Goal: Information Seeking & Learning: Learn about a topic

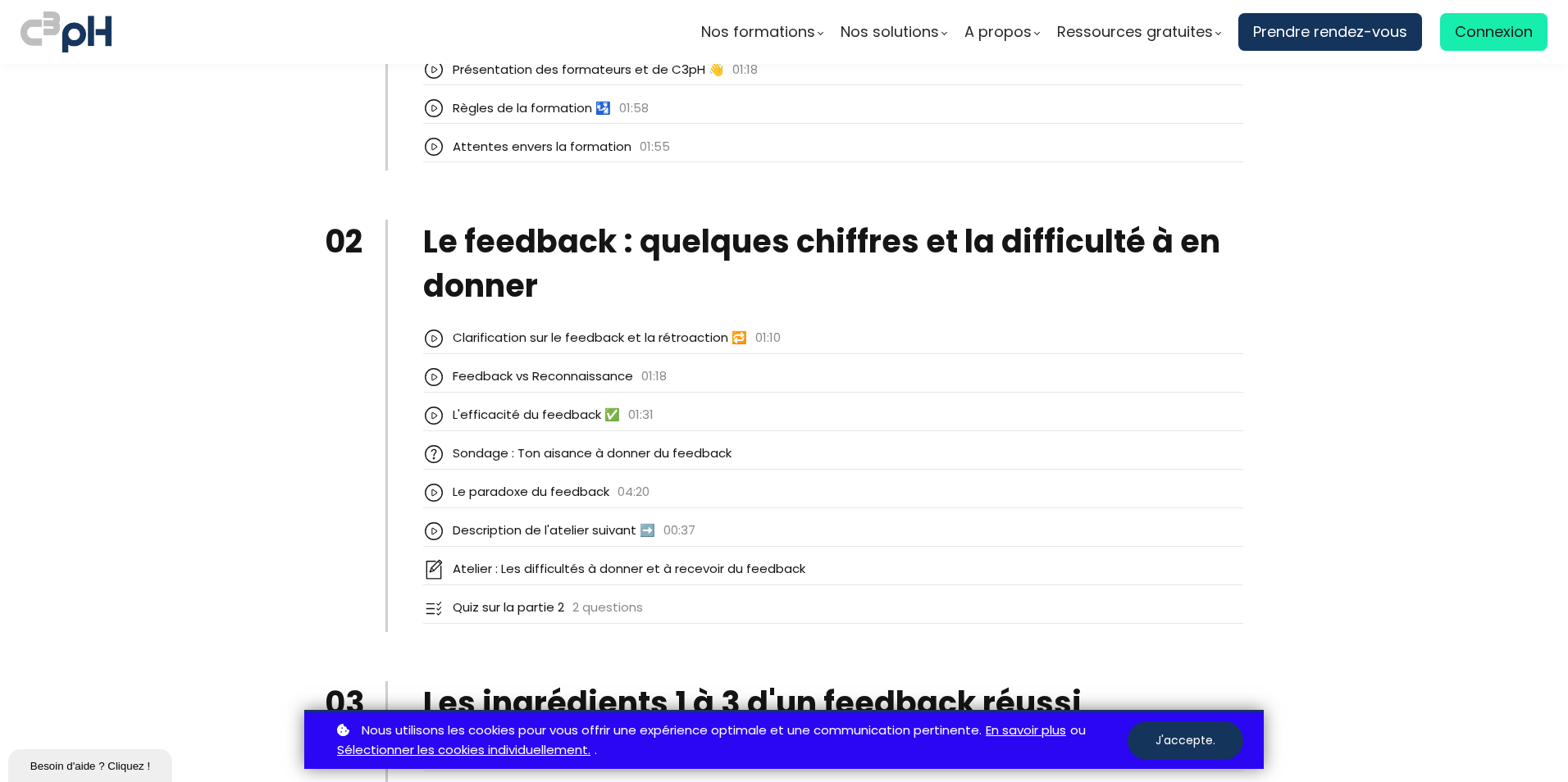
scroll to position [2459, 0]
